Goal: Use online tool/utility: Utilize a website feature to perform a specific function

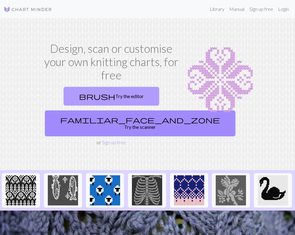
click at [109, 102] on link "brush Try the editor" at bounding box center [110, 96] width 95 height 19
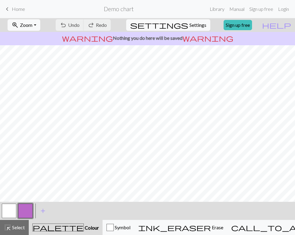
click at [14, 208] on button "button" at bounding box center [9, 211] width 15 height 15
click at [30, 208] on button "button" at bounding box center [25, 211] width 15 height 15
click at [79, 25] on span "Undo" at bounding box center [73, 25] width 11 height 6
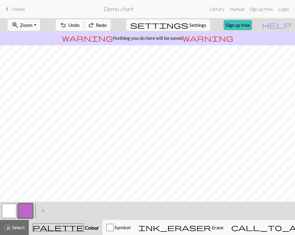
click at [79, 25] on span "Undo" at bounding box center [73, 25] width 11 height 6
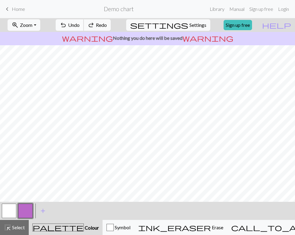
click at [79, 25] on span "Undo" at bounding box center [73, 25] width 11 height 6
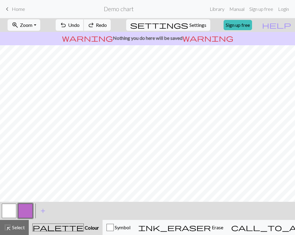
click at [79, 25] on span "Undo" at bounding box center [73, 25] width 11 height 6
click at [79, 24] on span "Undo" at bounding box center [73, 25] width 11 height 6
click at [79, 25] on span "Undo" at bounding box center [73, 25] width 11 height 6
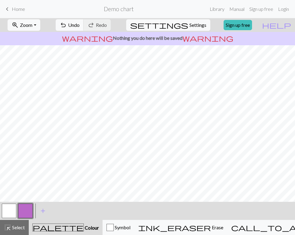
click at [77, 185] on div "zoom_in Zoom Zoom Fit all Fit width Fit height 50% 100% 150% 200% undo Undo Und…" at bounding box center [147, 126] width 295 height 217
